Goal: Task Accomplishment & Management: Manage account settings

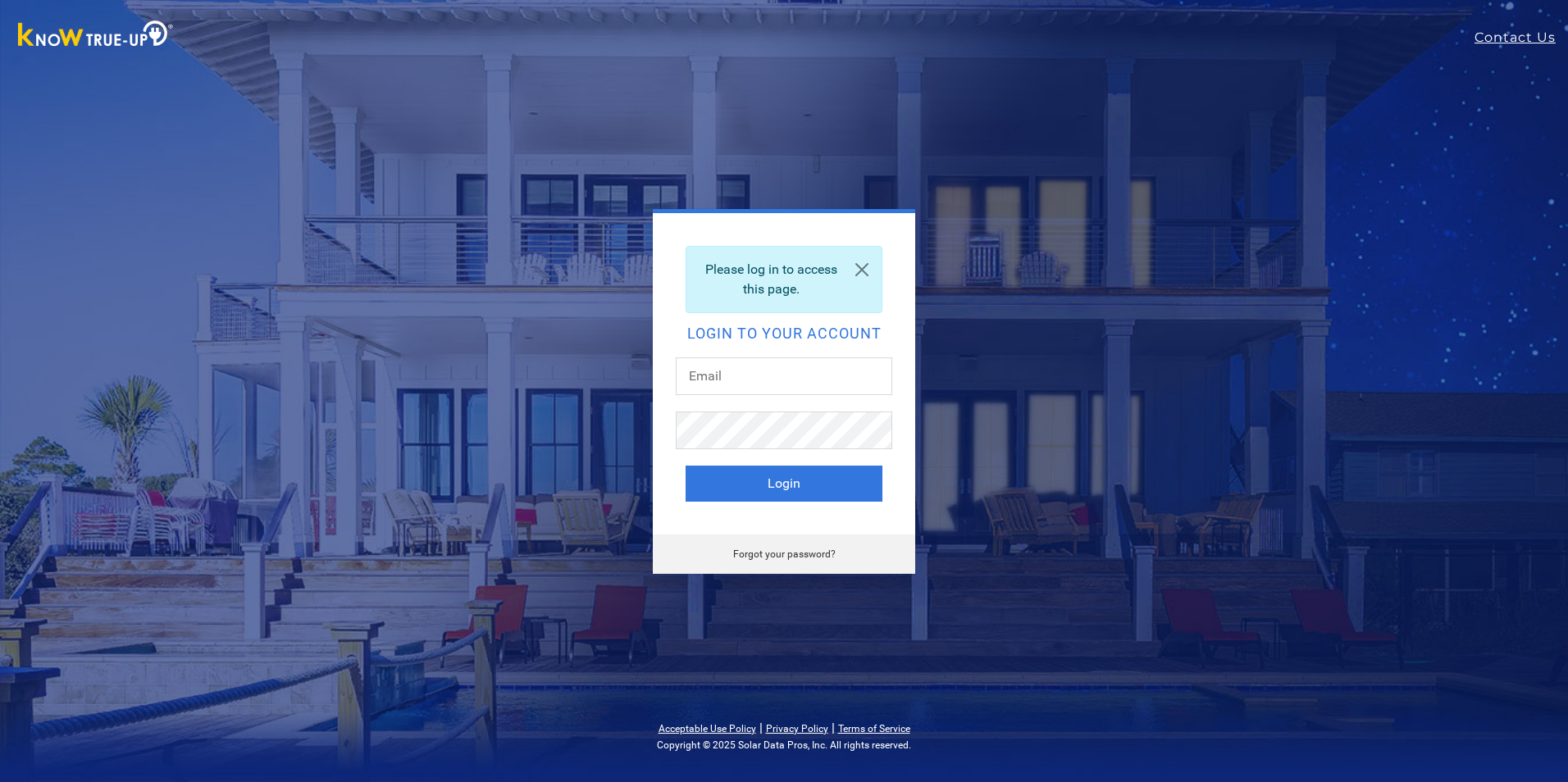
type input "[EMAIL_ADDRESS][DOMAIN_NAME]"
click at [761, 483] on button "Login" at bounding box center [784, 484] width 197 height 36
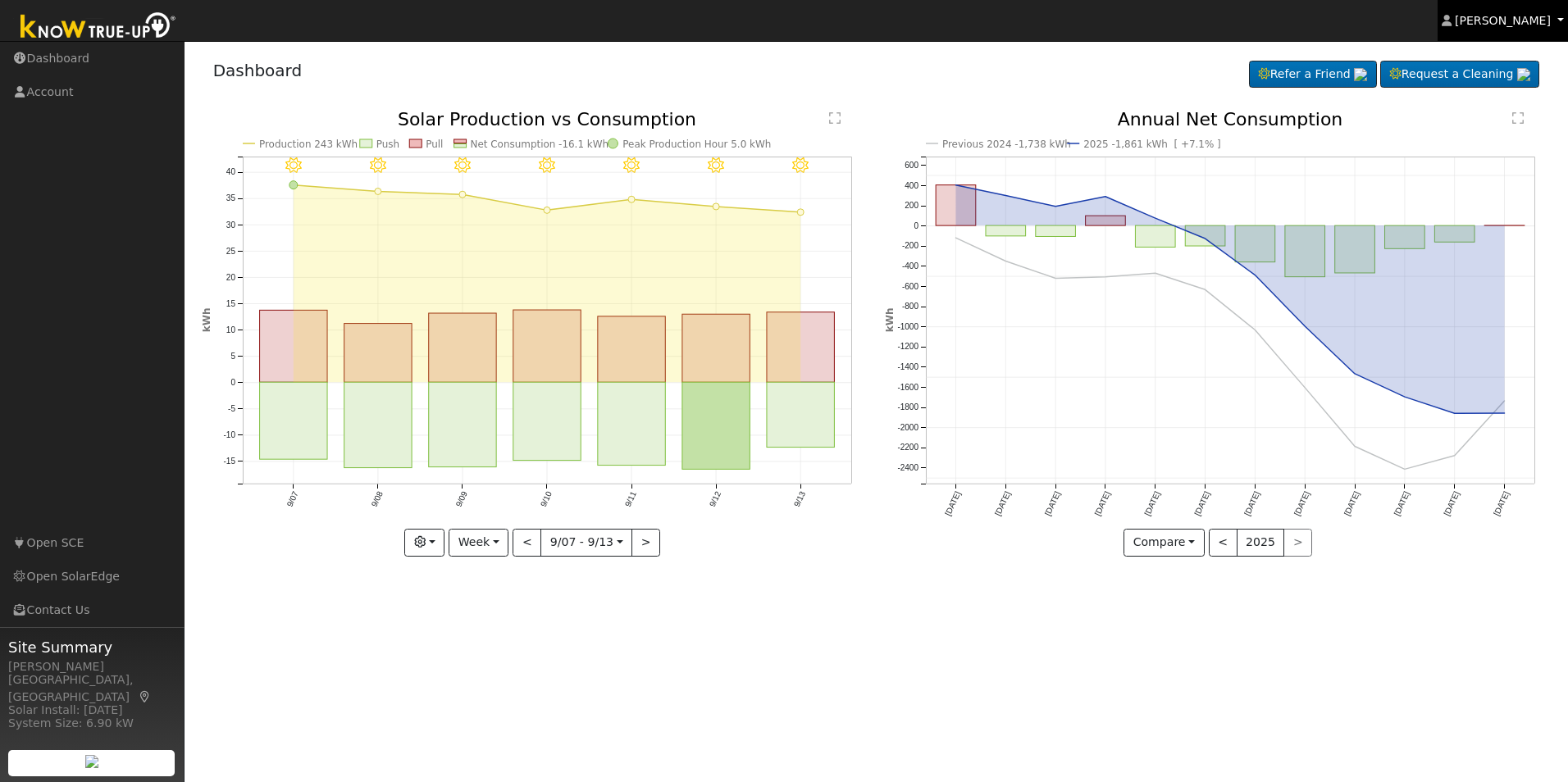
click at [1517, 21] on span "[PERSON_NAME]" at bounding box center [1503, 20] width 96 height 13
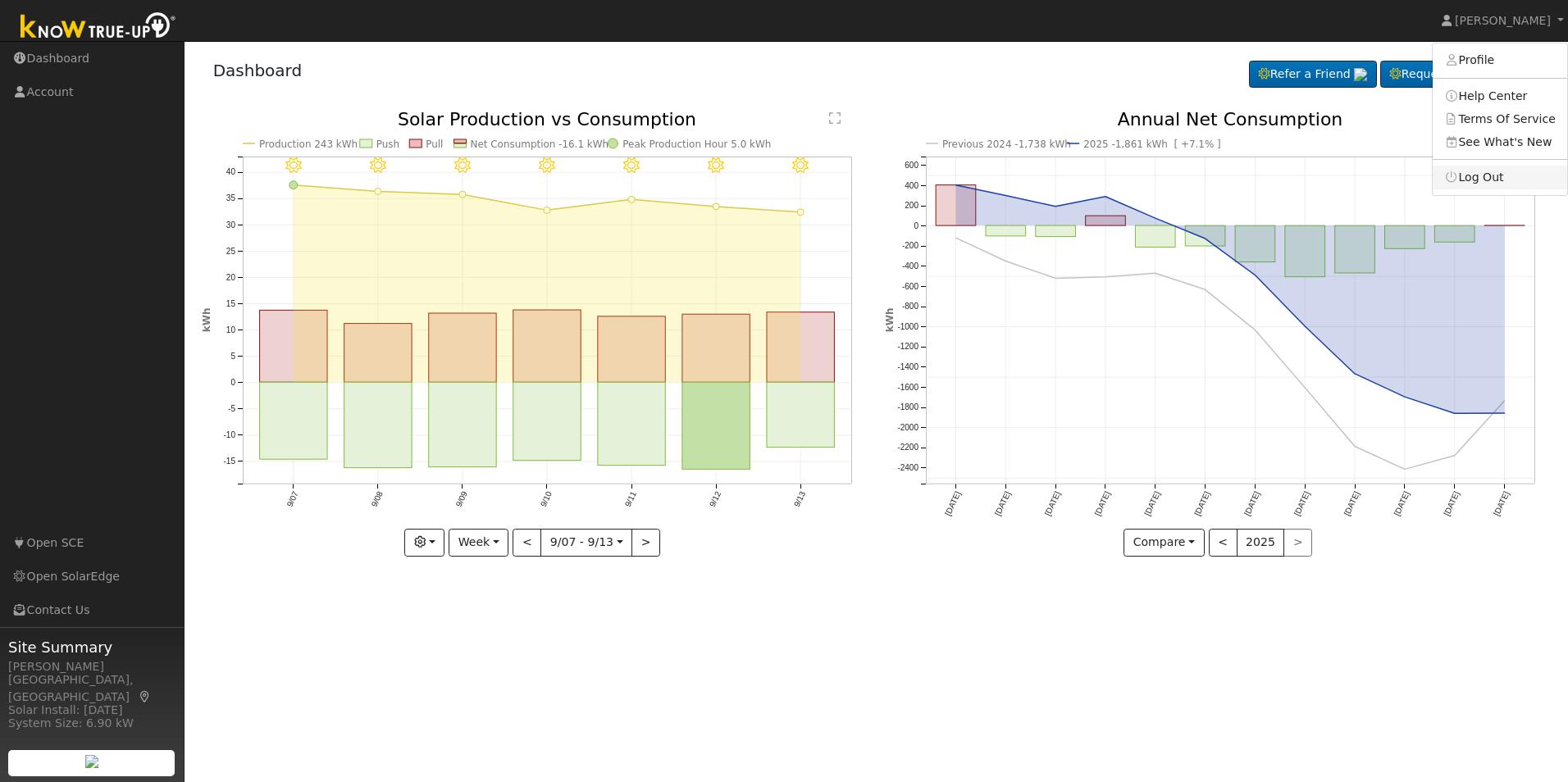
click at [1488, 176] on link "Log Out" at bounding box center [1500, 176] width 135 height 23
